Goal: Task Accomplishment & Management: Use online tool/utility

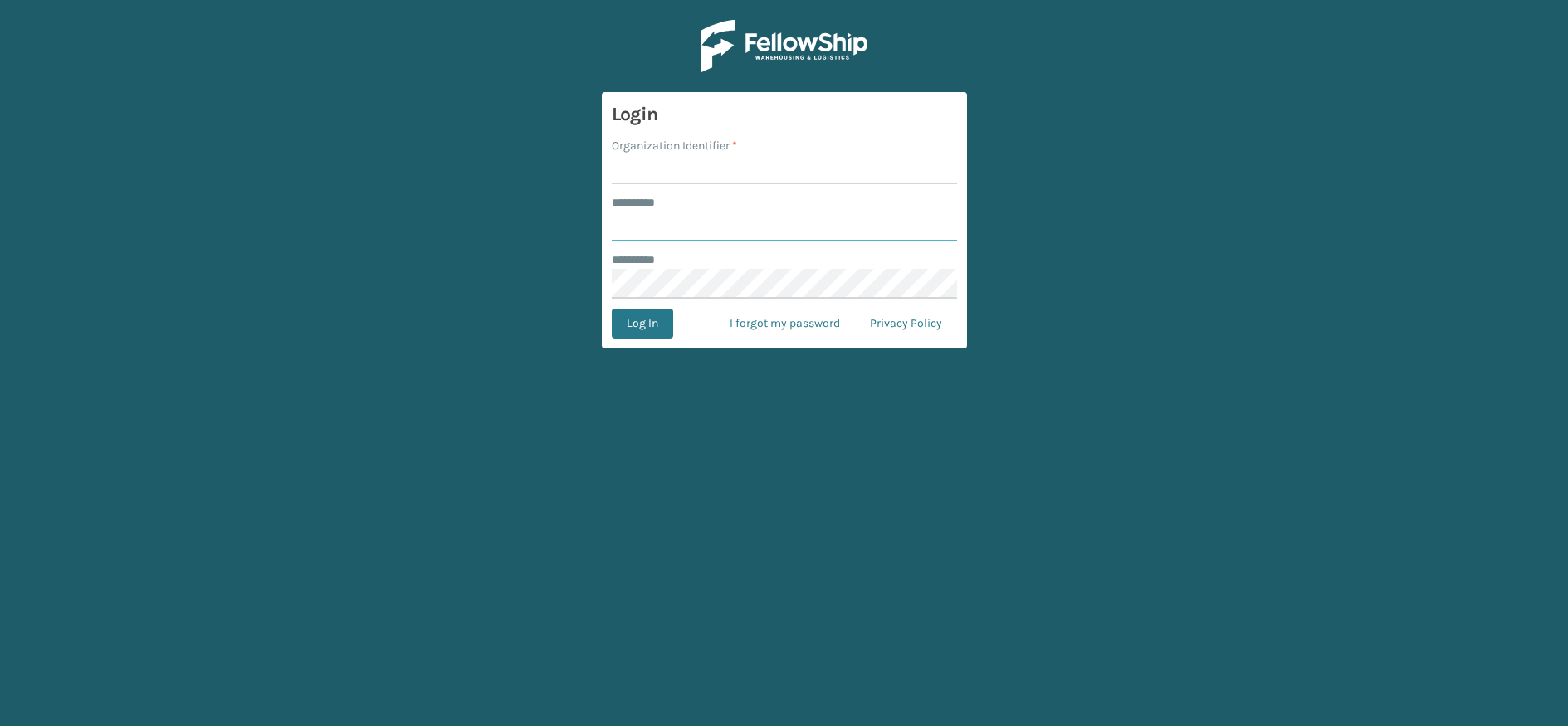
type input "********"
click at [677, 177] on input "Organization Identifier *" at bounding box center [784, 169] width 346 height 30
type input "MilliardLV"
click at [647, 318] on button "Log In" at bounding box center [642, 324] width 61 height 30
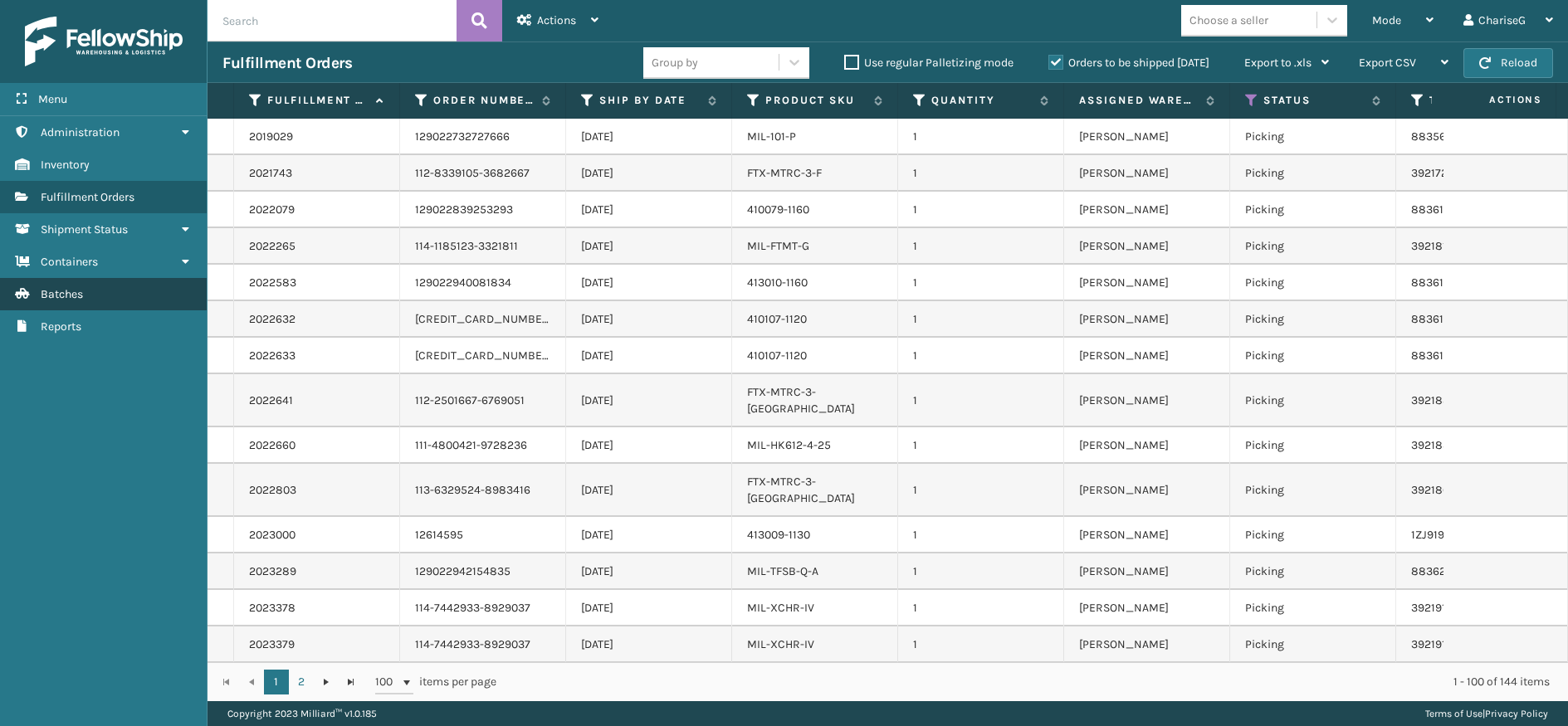
click at [125, 289] on link "Batches" at bounding box center [103, 294] width 207 height 32
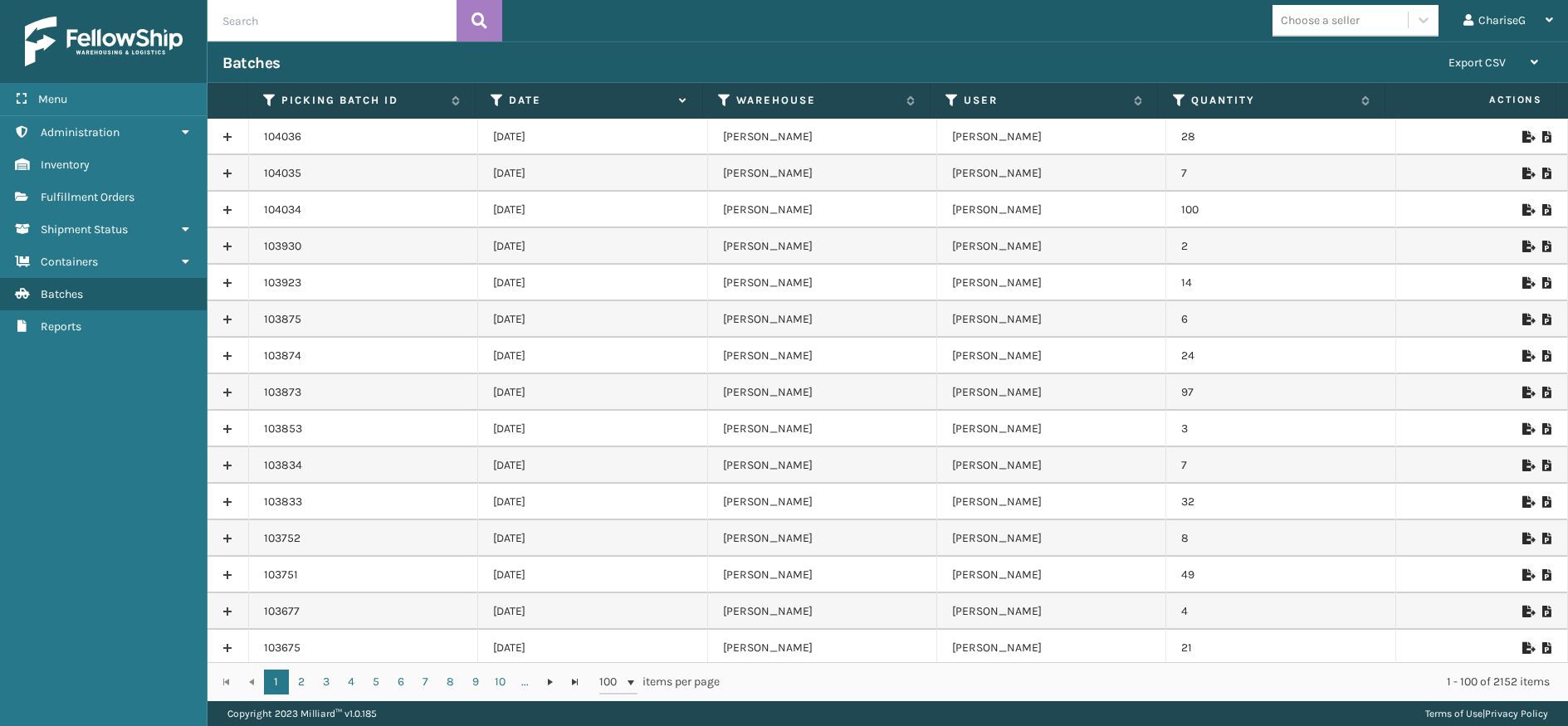
click at [1523, 208] on icon at bounding box center [1528, 210] width 10 height 12
click at [1523, 171] on icon at bounding box center [1528, 174] width 10 height 12
click at [1523, 135] on icon at bounding box center [1528, 137] width 10 height 12
